Goal: Task Accomplishment & Management: Use online tool/utility

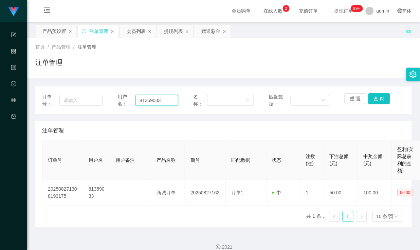
drag, startPoint x: 168, startPoint y: 101, endPoint x: 128, endPoint y: 106, distance: 39.7
click at [128, 106] on div "用户名： 81359033" at bounding box center [148, 100] width 60 height 14
paste input "sasaQ"
type input "sasaQ"
click at [376, 96] on button "查 询" at bounding box center [379, 98] width 22 height 11
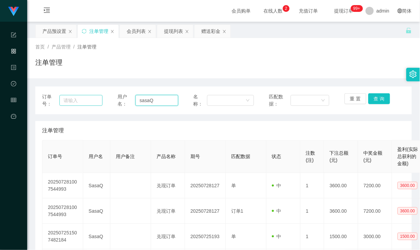
drag, startPoint x: 151, startPoint y: 100, endPoint x: 90, endPoint y: 97, distance: 61.9
click at [90, 97] on div "订单号： 用户名： sasaQ 名称： 匹配数据： 重 置 查 询" at bounding box center [223, 100] width 363 height 14
click at [205, 33] on div "赠送彩金" at bounding box center [210, 31] width 19 height 13
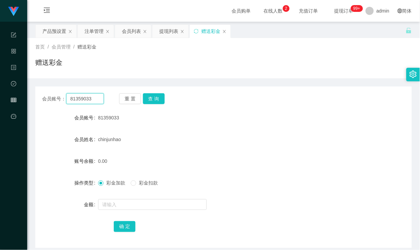
drag, startPoint x: 93, startPoint y: 101, endPoint x: 44, endPoint y: 98, distance: 48.6
click at [44, 98] on div "会员账号： 81359033" at bounding box center [73, 98] width 62 height 11
paste input "sasaQ"
type input "sasaQ"
click at [153, 100] on button "查 询" at bounding box center [154, 98] width 22 height 11
